Goal: Task Accomplishment & Management: Use online tool/utility

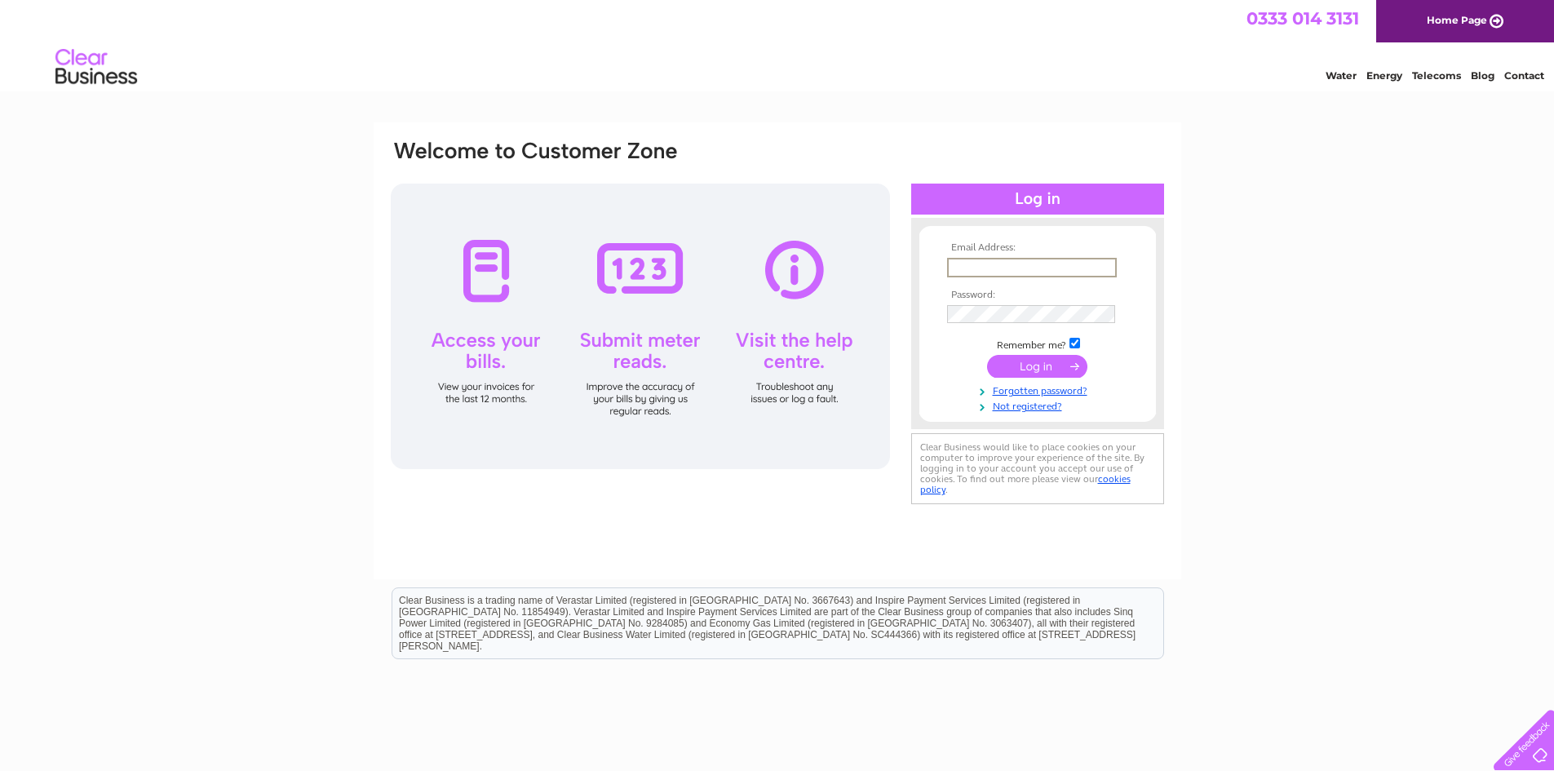
click at [1054, 268] on input "text" at bounding box center [1032, 268] width 170 height 20
type input "katiegeorge@ntlworld.com"
click at [1062, 303] on td at bounding box center [1037, 312] width 189 height 26
click at [987, 355] on input "submit" at bounding box center [1037, 366] width 100 height 23
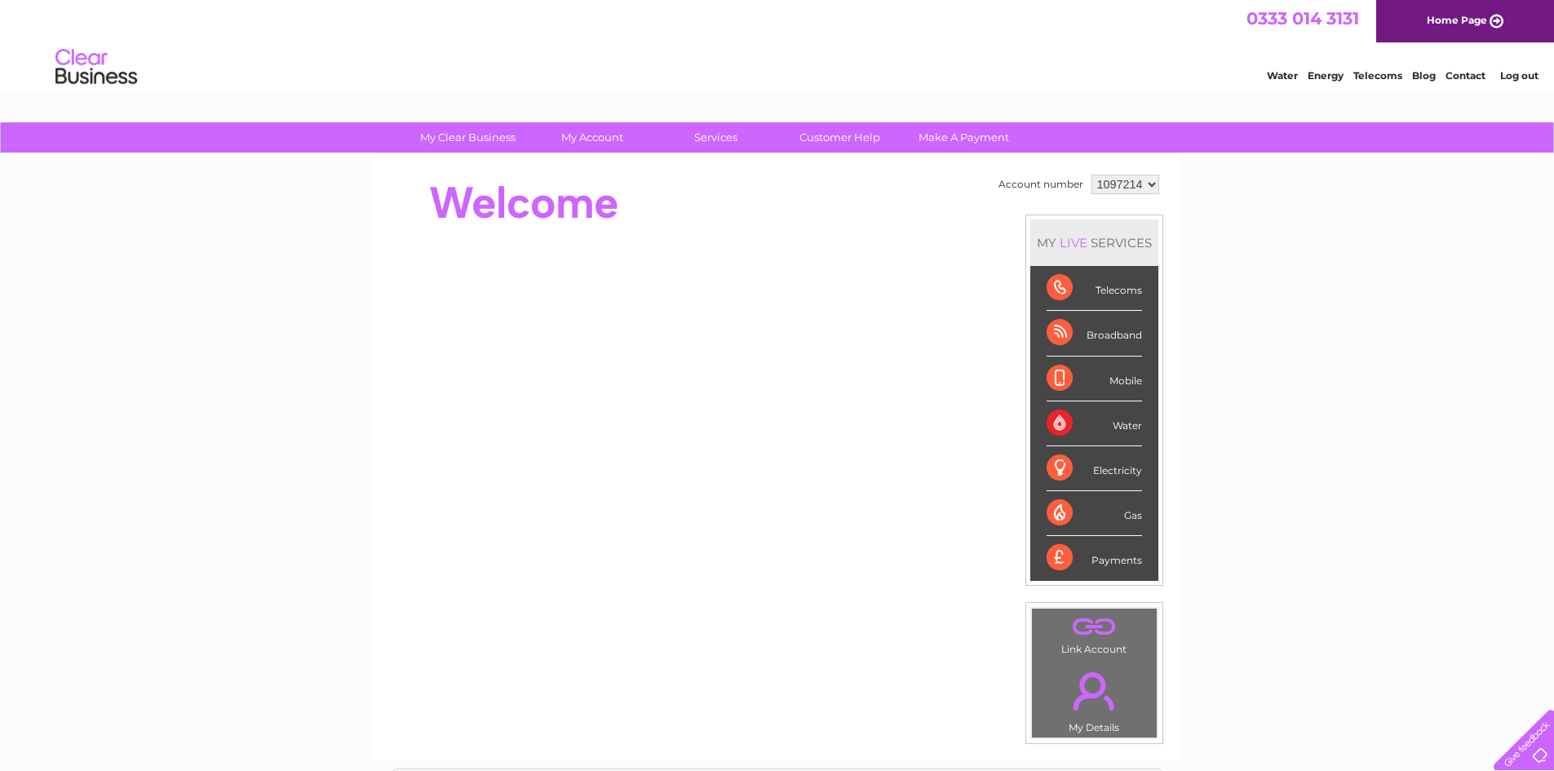
click at [1136, 421] on div "Water" at bounding box center [1094, 423] width 95 height 45
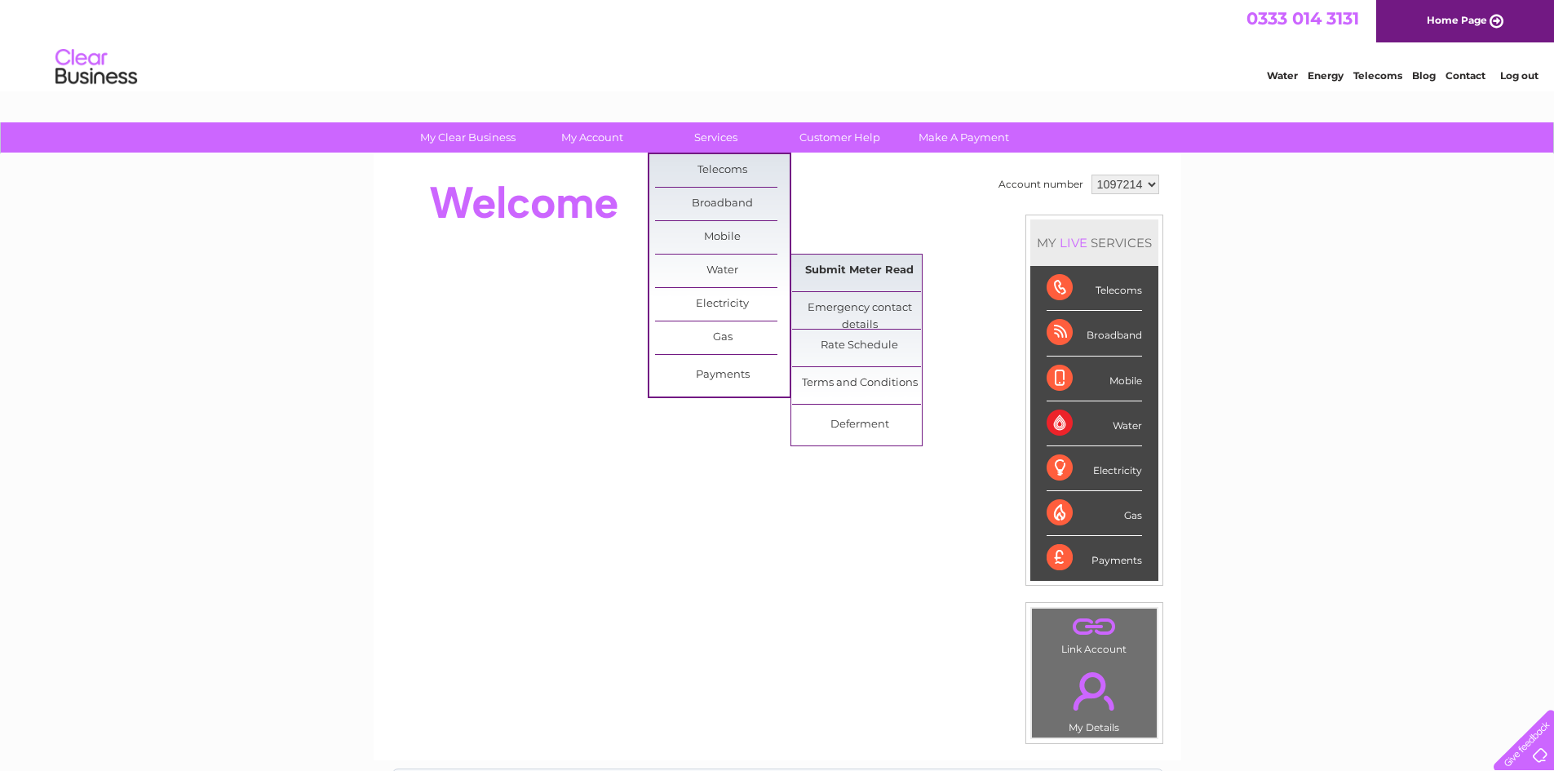
click at [821, 274] on link "Submit Meter Read" at bounding box center [859, 271] width 135 height 33
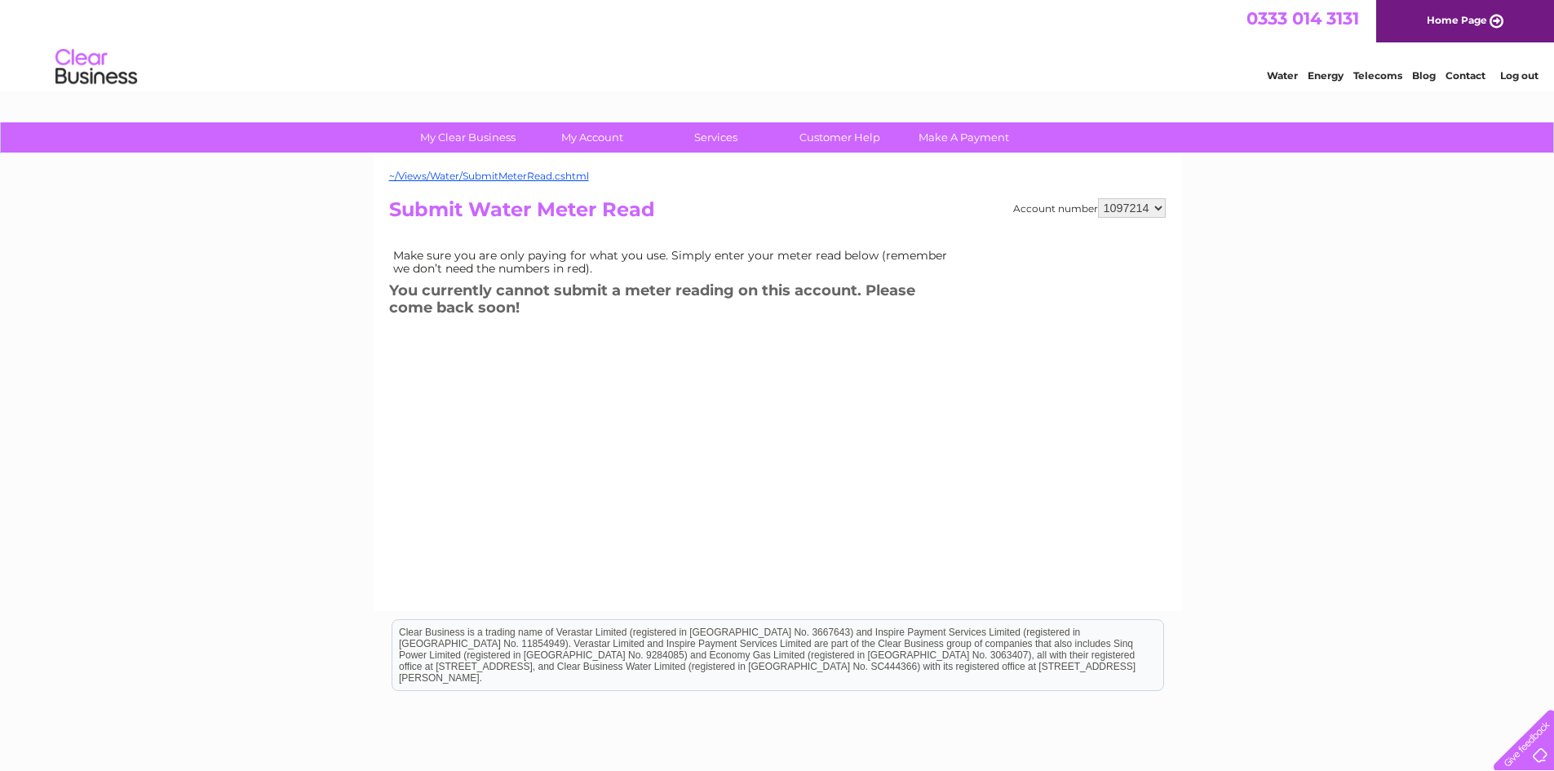
click at [1153, 211] on select "1097214 1147738" at bounding box center [1132, 208] width 68 height 20
select select "1147738"
click at [1098, 198] on select "1097214 1147738" at bounding box center [1132, 208] width 68 height 20
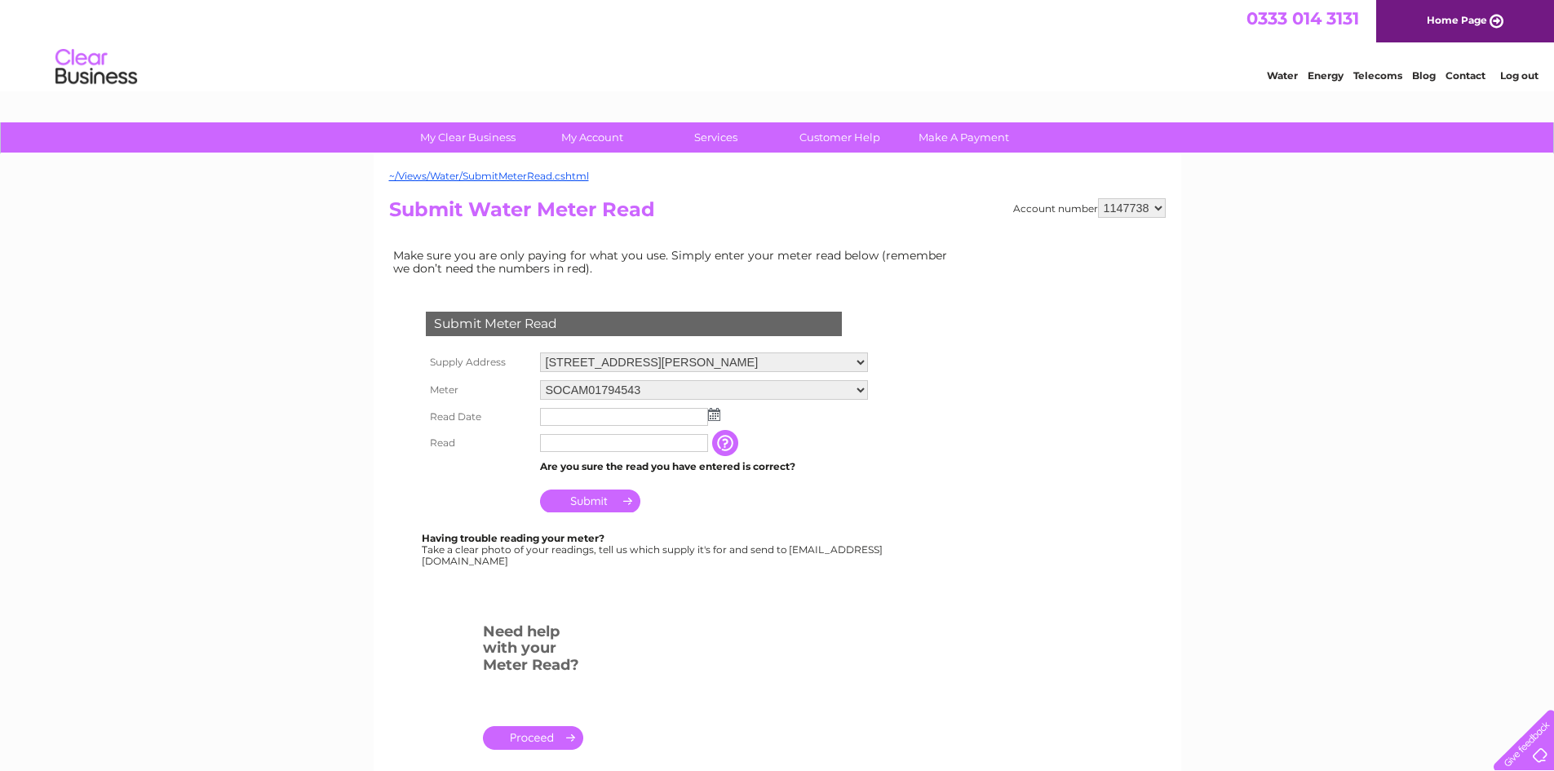
click at [712, 417] on img at bounding box center [714, 414] width 12 height 13
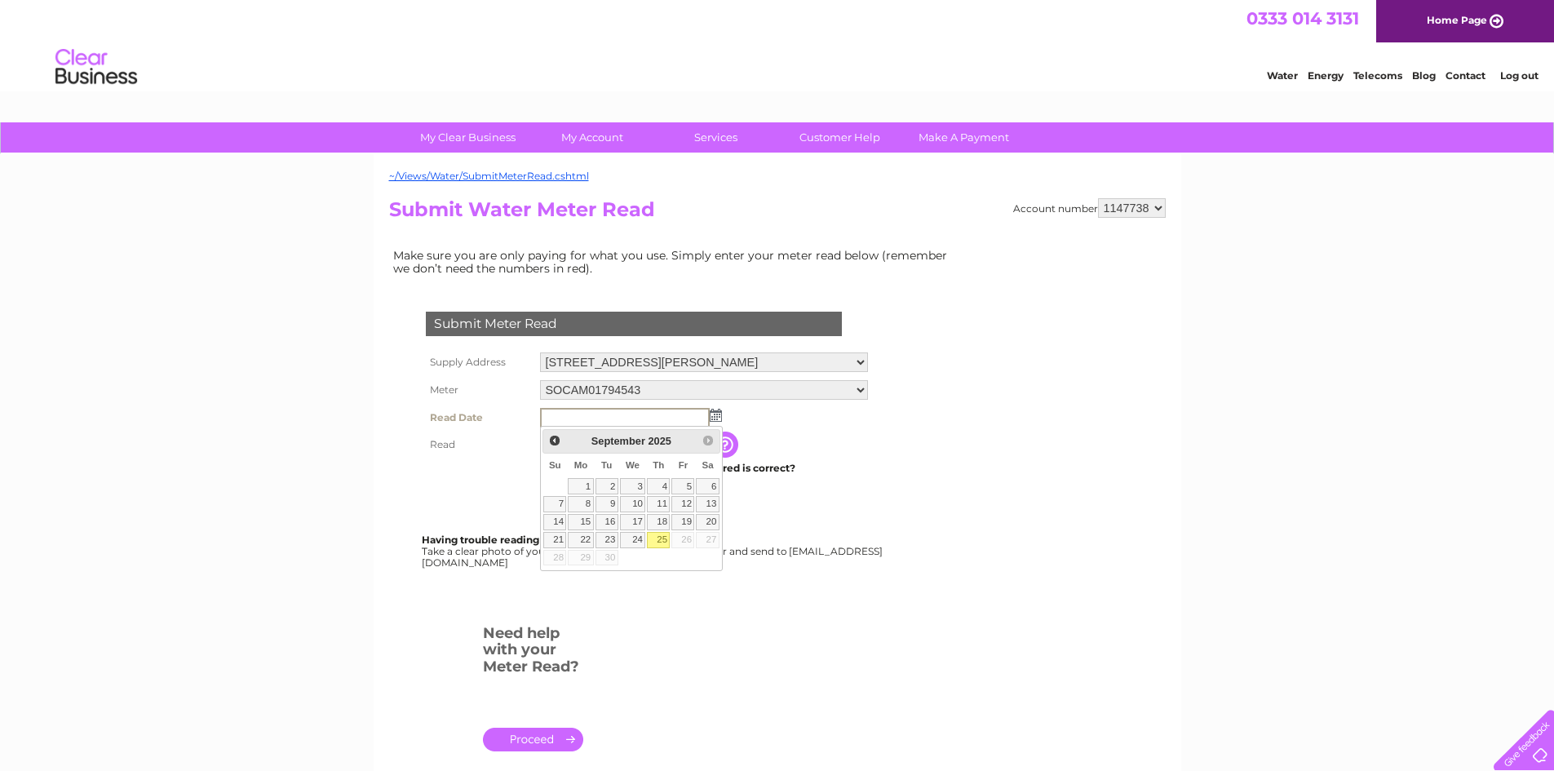
click at [651, 536] on link "25" at bounding box center [658, 540] width 23 height 16
type input "[DATE]"
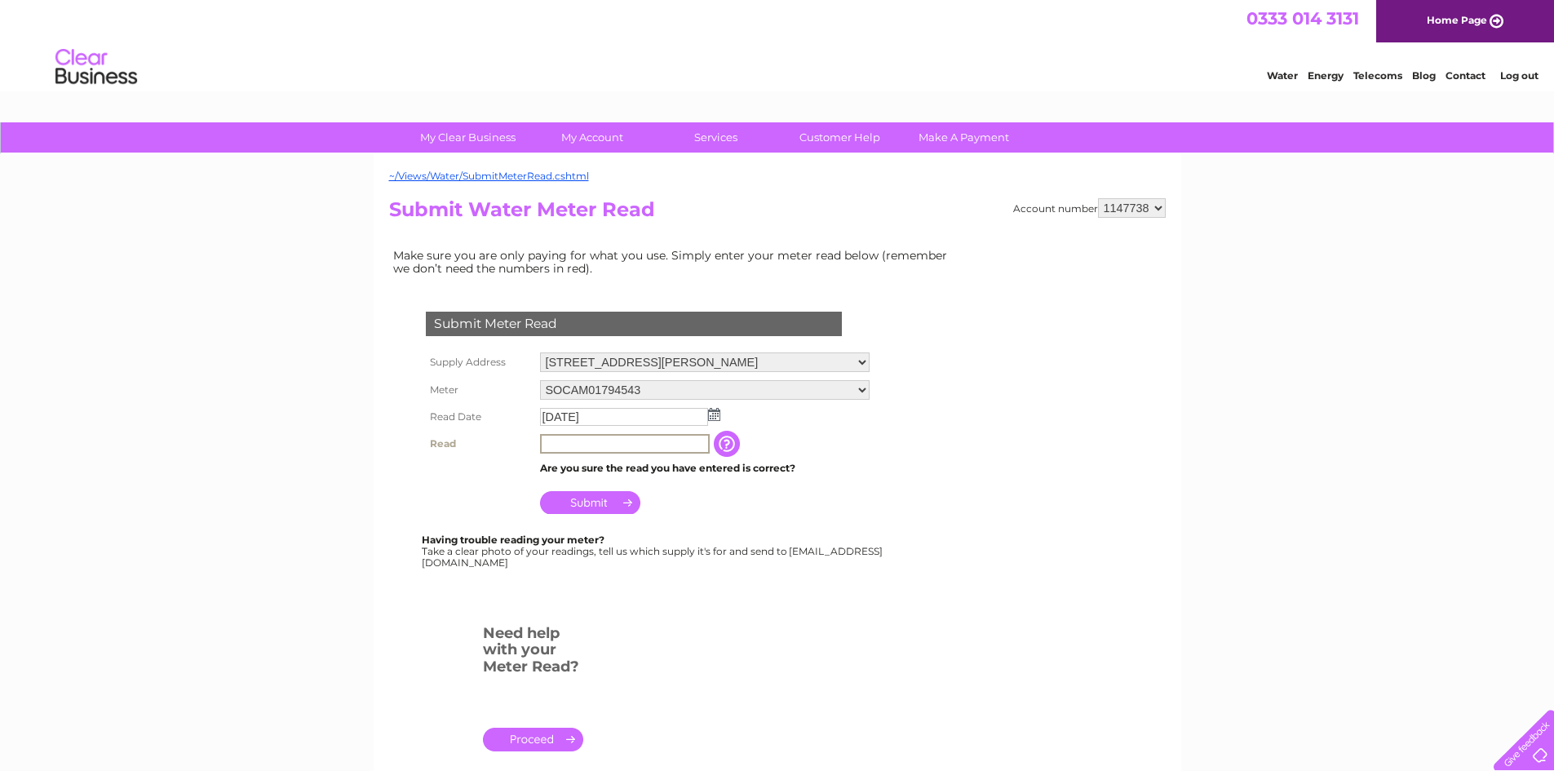
click at [589, 445] on input "text" at bounding box center [625, 444] width 170 height 20
type input "1940"
click at [604, 503] on input "Submit" at bounding box center [590, 502] width 100 height 23
